Goal: Task Accomplishment & Management: Manage account settings

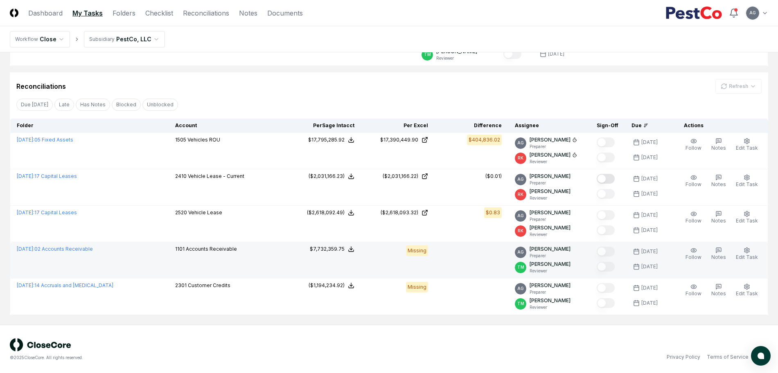
scroll to position [107, 0]
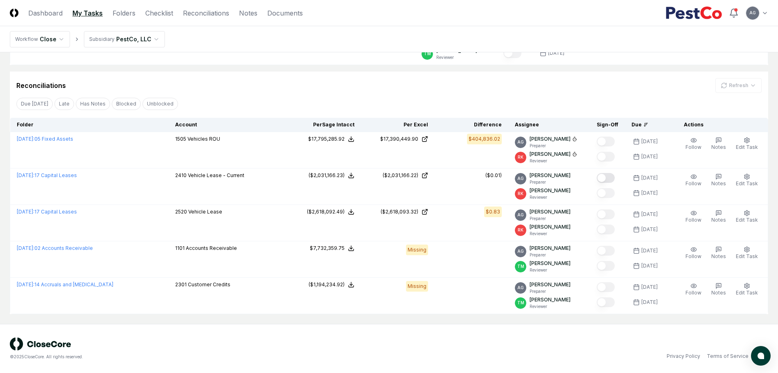
click at [472, 350] on div "© 2025 CloseCore. All rights reserved. Privacy Policy Terms of Service" at bounding box center [389, 348] width 758 height 22
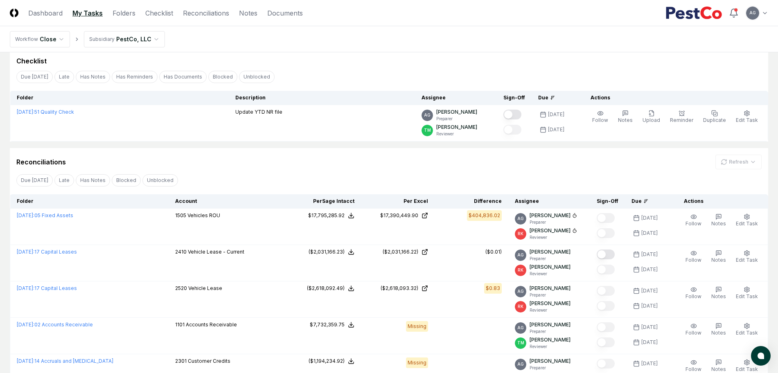
scroll to position [0, 0]
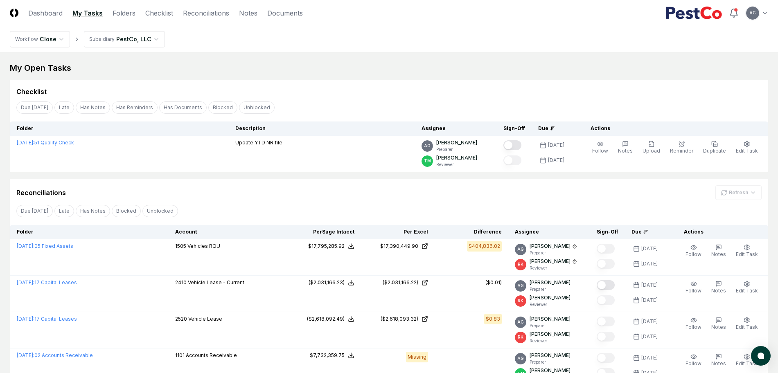
click at [370, 101] on div "Due [DATE] Late Has Notes Has Reminders Has Documents Blocked Unblocked Clear F…" at bounding box center [389, 107] width 758 height 15
click at [435, 202] on div "Reconciliations Refresh Due [DATE] Late Has Notes Blocked Unblocked Clear Filte…" at bounding box center [389, 300] width 758 height 243
click at [423, 188] on div "Reconciliations Refresh" at bounding box center [388, 192] width 745 height 15
click at [401, 71] on div "My Open Tasks" at bounding box center [389, 67] width 758 height 11
click at [388, 199] on div "Reconciliations Refresh" at bounding box center [388, 192] width 745 height 15
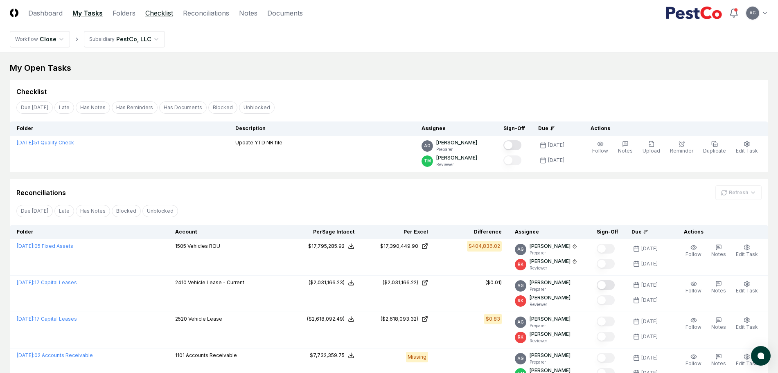
click at [160, 12] on link "Checklist" at bounding box center [159, 13] width 28 height 10
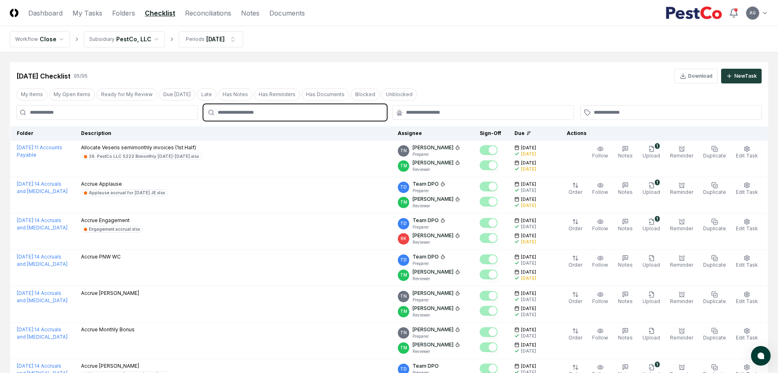
click at [307, 112] on input "text" at bounding box center [299, 112] width 162 height 7
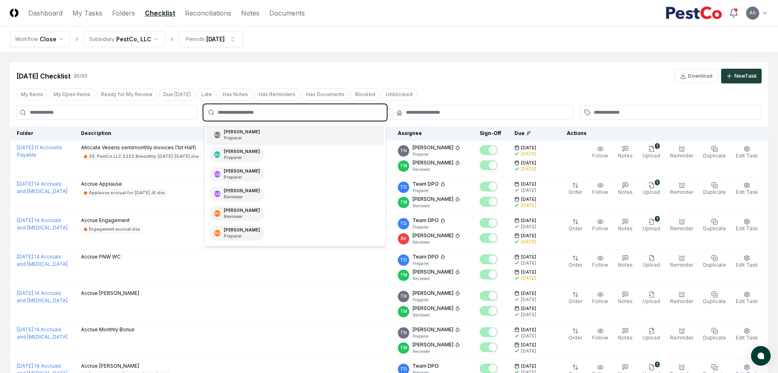
click at [295, 138] on div "AG [PERSON_NAME] Preparer" at bounding box center [294, 135] width 177 height 20
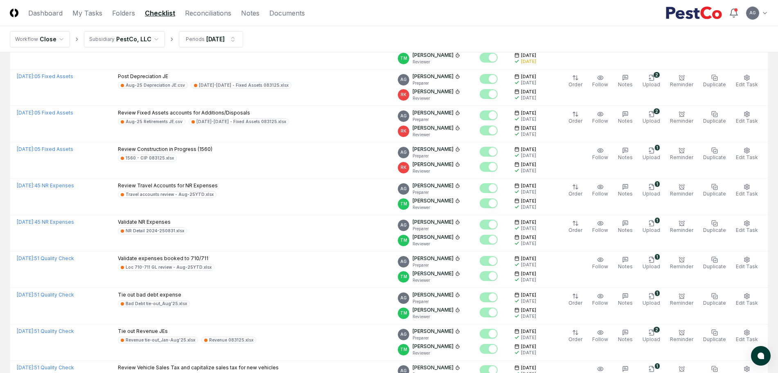
scroll to position [511, 0]
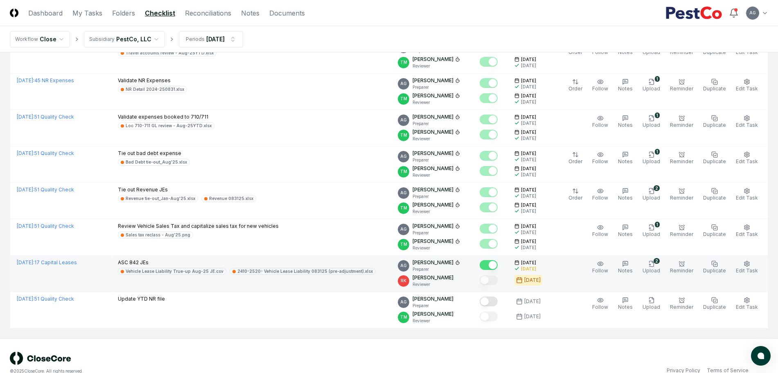
click at [565, 270] on td "Follow Notes 2 Upload Reminder Duplicate Edit Task More" at bounding box center [660, 274] width 214 height 36
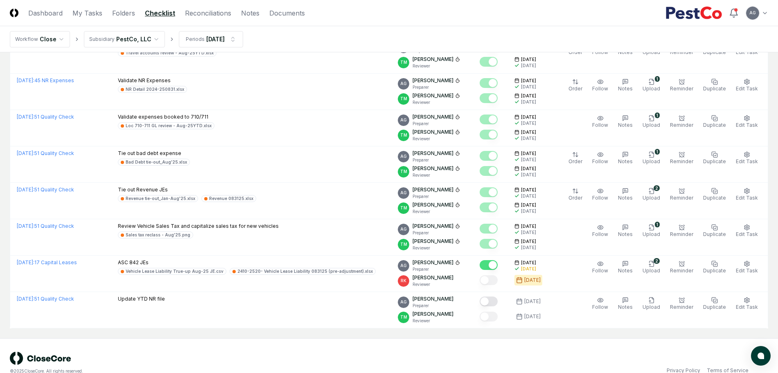
click at [546, 355] on div "© 2025 CloseCore. All rights reserved. Privacy Policy Terms of Service" at bounding box center [389, 363] width 758 height 22
click at [571, 349] on div "© 2025 CloseCore. All rights reserved. Privacy Policy Terms of Service" at bounding box center [389, 362] width 778 height 49
